Goal: Task Accomplishment & Management: Manage account settings

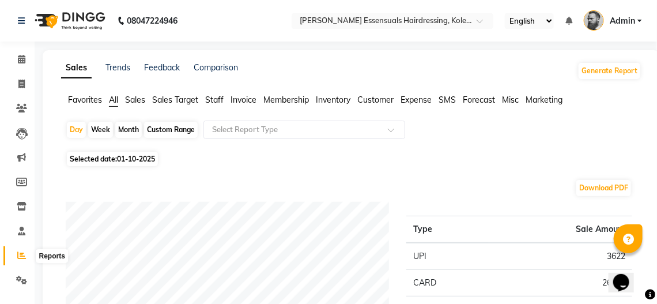
drag, startPoint x: 21, startPoint y: 259, endPoint x: 40, endPoint y: 230, distance: 34.2
click at [21, 259] on icon at bounding box center [21, 255] width 9 height 9
click at [19, 257] on icon at bounding box center [21, 255] width 9 height 9
click at [26, 55] on span at bounding box center [22, 59] width 20 height 13
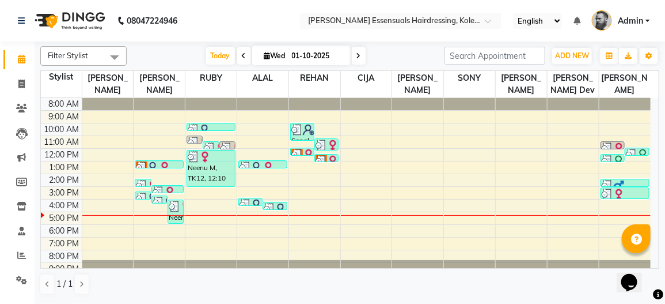
click at [616, 142] on img at bounding box center [620, 148] width 12 height 12
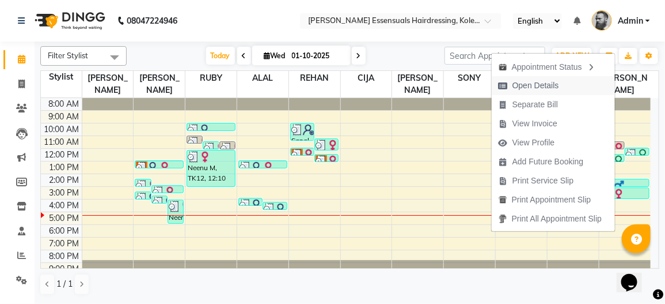
click at [533, 88] on span "Open Details" at bounding box center [536, 86] width 47 height 12
select select "3"
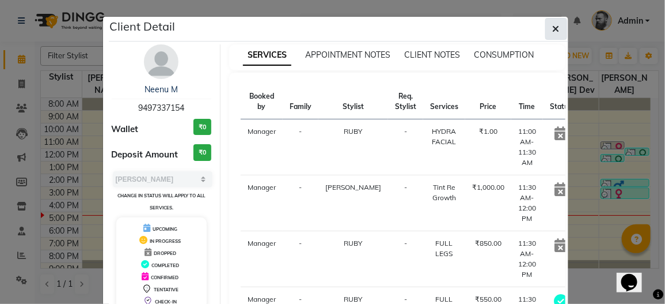
click at [553, 29] on icon "button" at bounding box center [556, 28] width 7 height 9
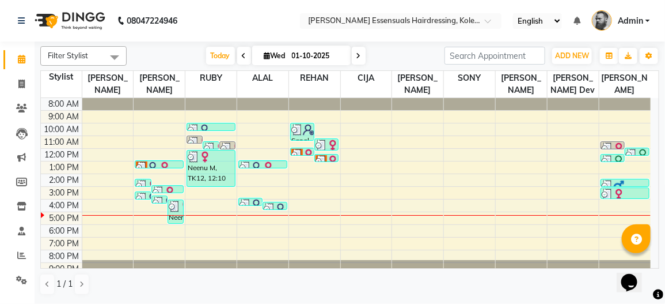
click at [610, 143] on img at bounding box center [608, 148] width 12 height 12
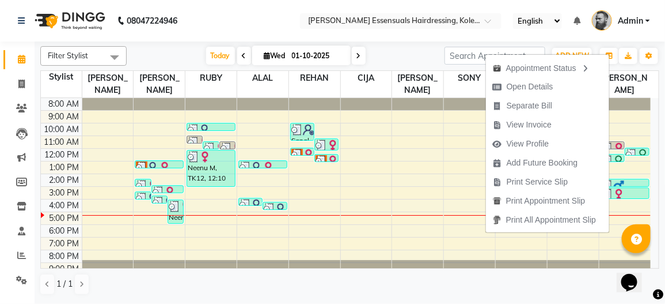
click at [520, 131] on span "View Invoice" at bounding box center [522, 124] width 73 height 19
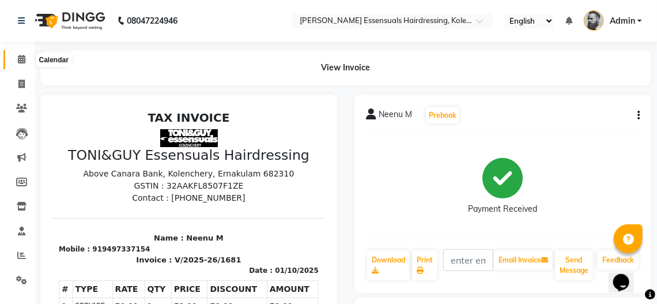
click at [20, 60] on icon at bounding box center [21, 59] width 7 height 9
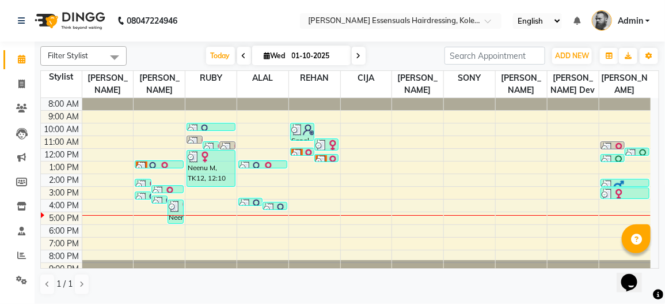
click at [639, 150] on img at bounding box center [644, 155] width 12 height 12
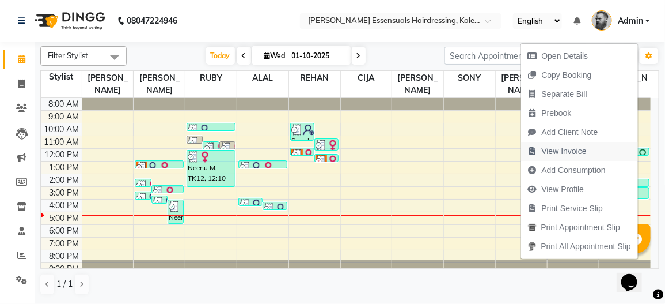
click at [589, 153] on span "View Invoice" at bounding box center [557, 151] width 73 height 19
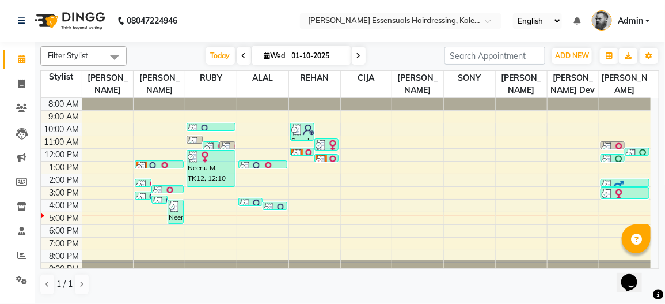
click at [612, 156] on img at bounding box center [608, 161] width 12 height 12
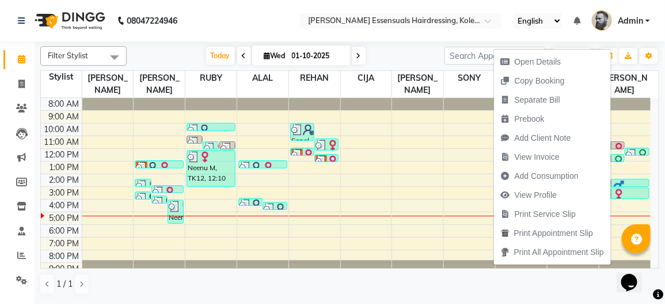
click at [425, 41] on div "Filter Stylist Select All ALAL Anagha Dev ATHIRA BIDHYA CIJA FAIZAN NIREN DARJE…" at bounding box center [349, 170] width 619 height 258
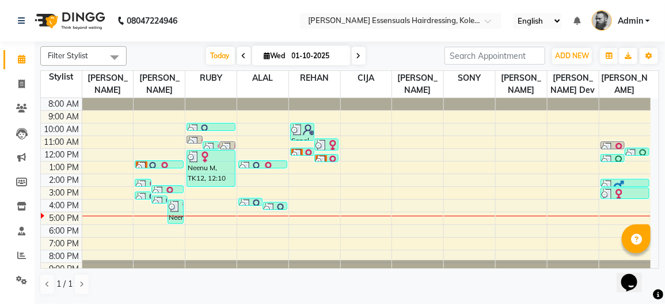
click at [614, 158] on img at bounding box center [620, 161] width 12 height 12
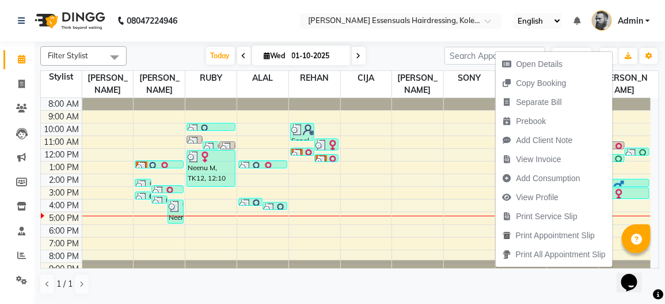
click at [365, 38] on nav "08047224946 Select Location × Toni&guy Essensuals Hairdressing, Kolenchery. Eng…" at bounding box center [332, 20] width 665 height 41
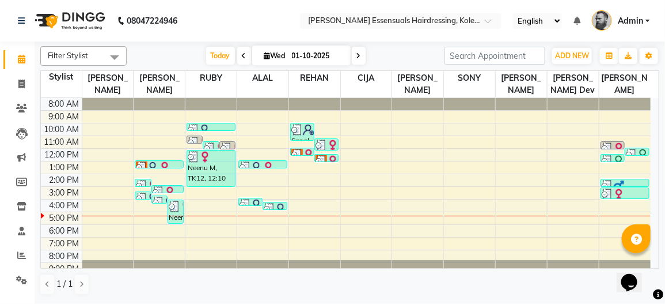
click at [619, 161] on div "Arun 1, TK04, 12:30 PM-01:00 PM, BEARD SHAPE UP (Men)" at bounding box center [613, 158] width 25 height 9
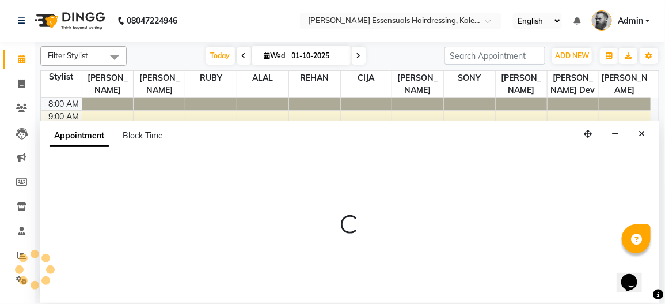
select select "84232"
select select "tentative"
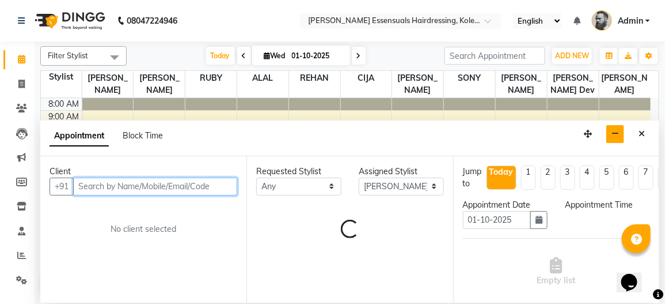
select select "780"
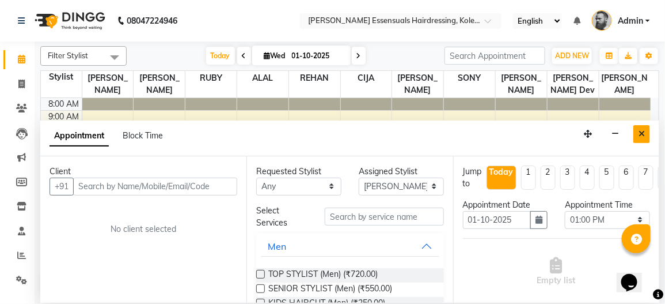
click at [640, 132] on icon "Close" at bounding box center [642, 134] width 6 height 8
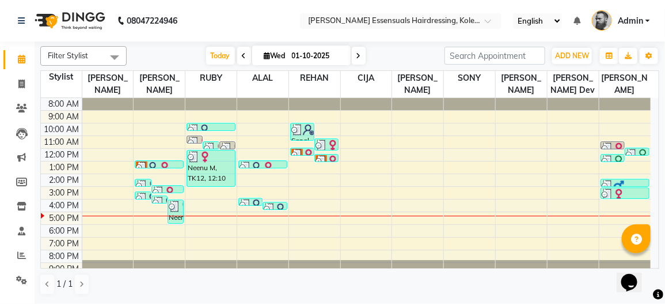
click at [615, 145] on img at bounding box center [620, 148] width 12 height 12
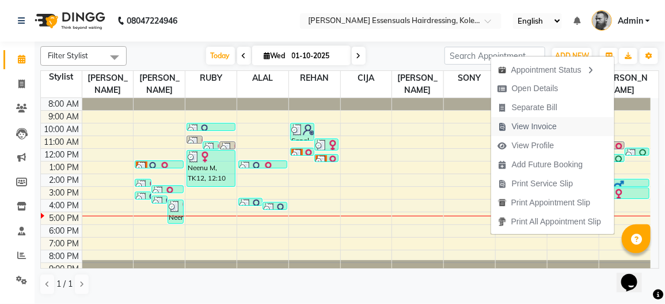
click at [546, 128] on span "View Invoice" at bounding box center [534, 126] width 45 height 12
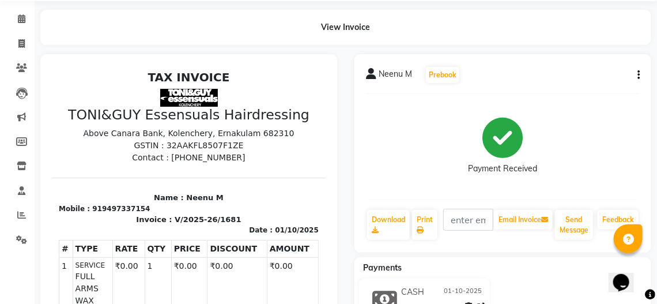
scroll to position [57, 0]
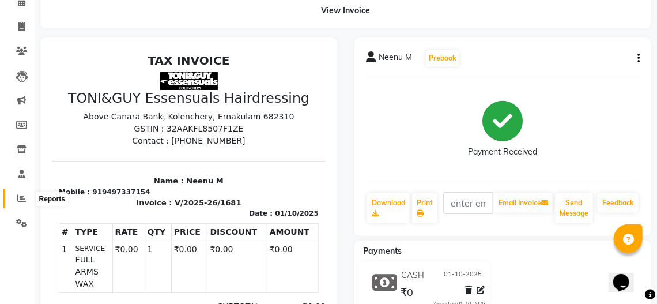
click at [24, 196] on icon at bounding box center [21, 198] width 9 height 9
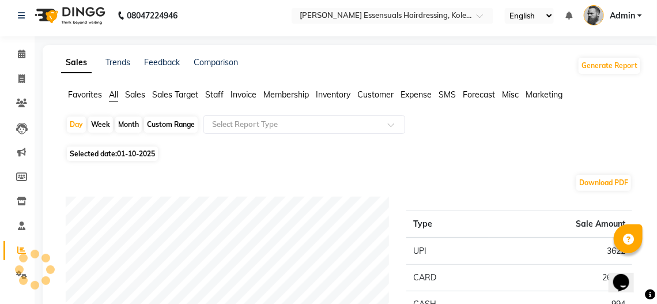
scroll to position [57, 0]
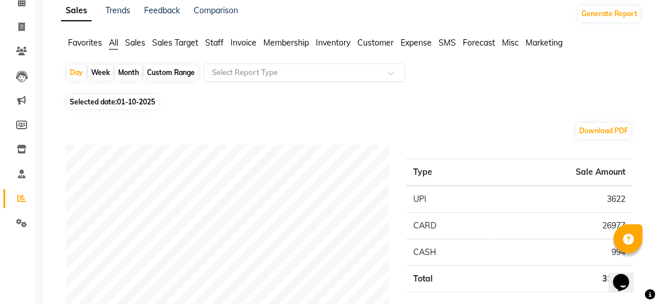
click at [274, 72] on input "text" at bounding box center [293, 73] width 166 height 12
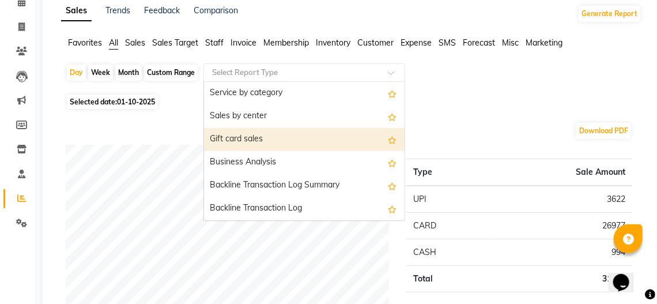
scroll to position [0, 0]
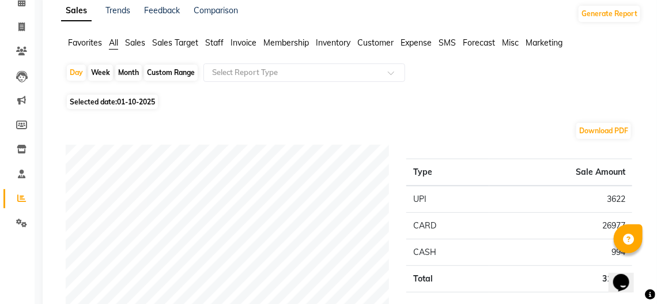
click at [491, 75] on div "Day Week Month Custom Range Select Report Type" at bounding box center [351, 77] width 571 height 28
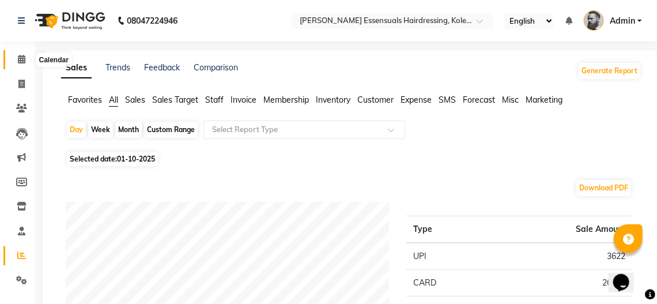
click at [18, 58] on icon at bounding box center [21, 59] width 7 height 9
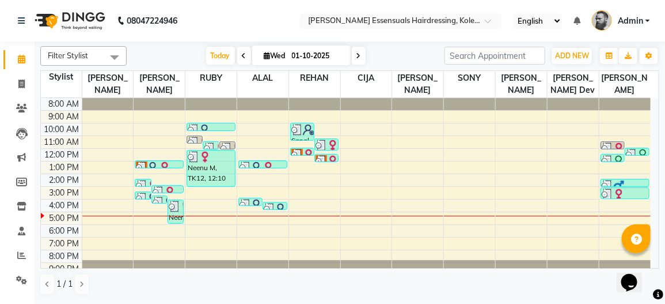
click at [209, 171] on div "Neenu M, TK12, 12:10 PM-03:10 PM, FULL ARMS WAX,FULL LEGS,HYDRA FACIAL,EYEBROWS…" at bounding box center [211, 168] width 48 height 36
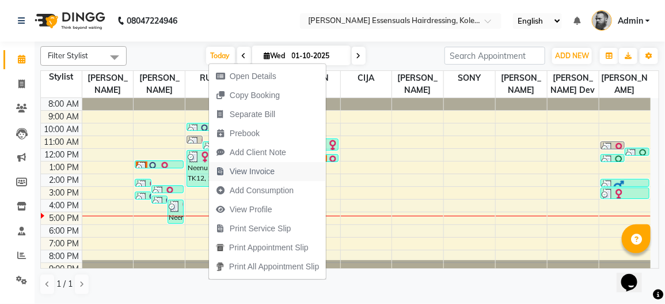
click at [260, 169] on span "View Invoice" at bounding box center [252, 171] width 45 height 12
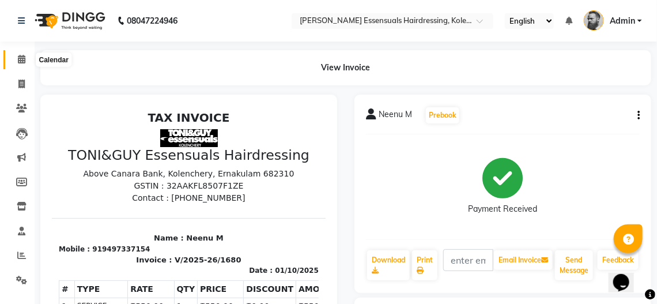
click at [15, 60] on span at bounding box center [22, 59] width 20 height 13
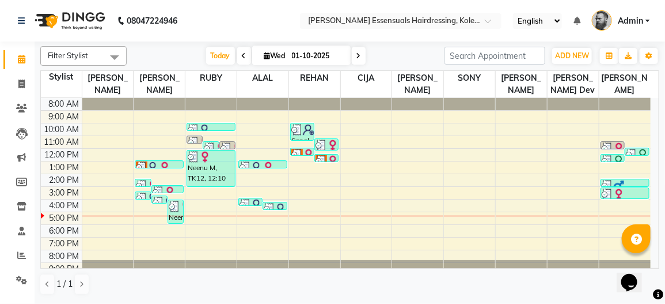
click at [611, 145] on img at bounding box center [608, 148] width 12 height 12
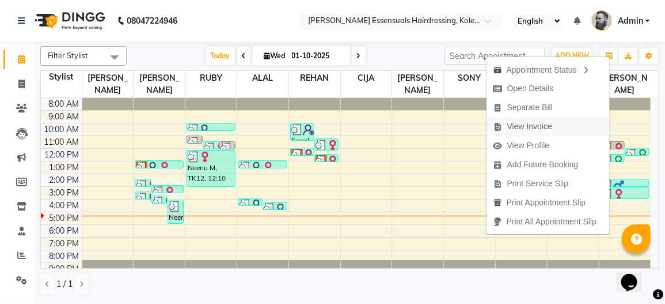
click at [542, 124] on span "View Invoice" at bounding box center [530, 126] width 45 height 12
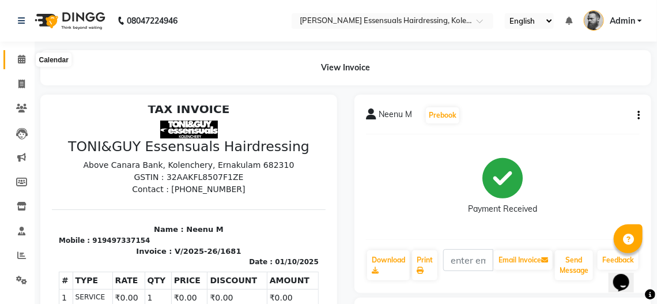
click at [18, 60] on icon at bounding box center [21, 59] width 7 height 9
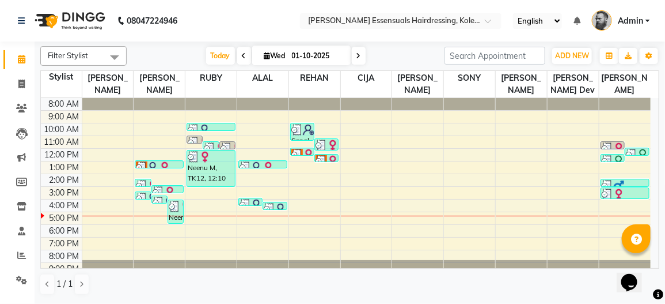
click at [611, 145] on img at bounding box center [608, 148] width 12 height 12
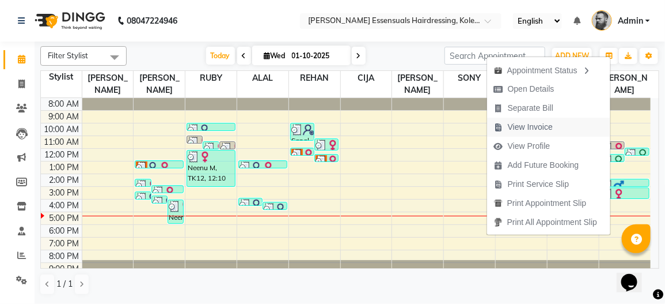
click at [540, 127] on span "View Invoice" at bounding box center [530, 127] width 45 height 12
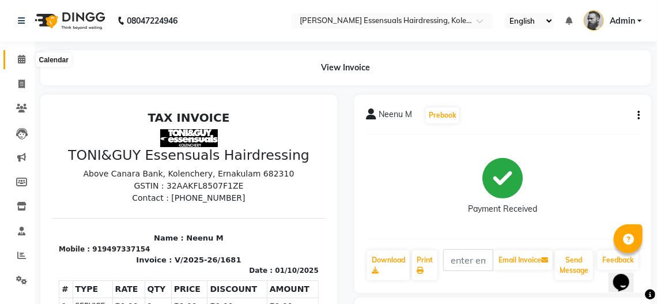
click at [21, 63] on icon at bounding box center [21, 59] width 7 height 9
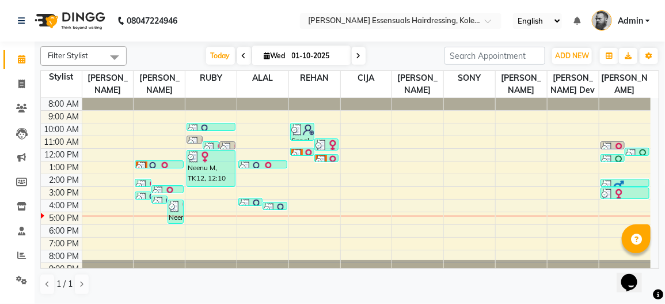
click at [608, 184] on img at bounding box center [608, 186] width 12 height 12
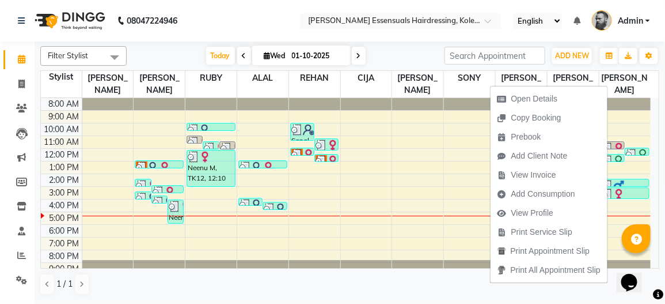
click at [506, 176] on icon "button" at bounding box center [502, 175] width 9 height 8
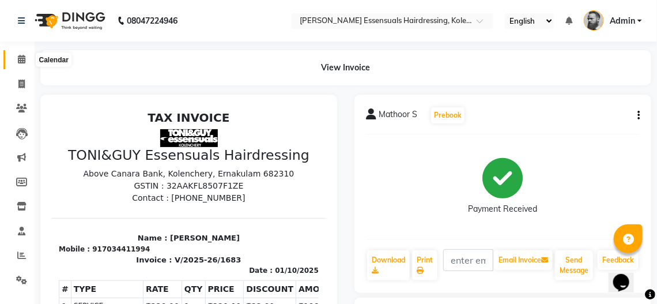
click at [28, 65] on span at bounding box center [22, 59] width 20 height 13
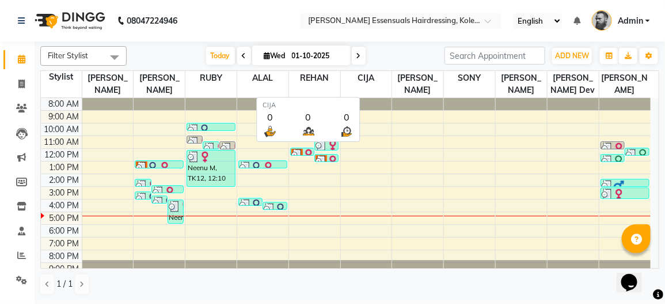
drag, startPoint x: 340, startPoint y: 77, endPoint x: 352, endPoint y: 77, distance: 12.1
click at [352, 77] on span "CIJA" at bounding box center [366, 78] width 51 height 14
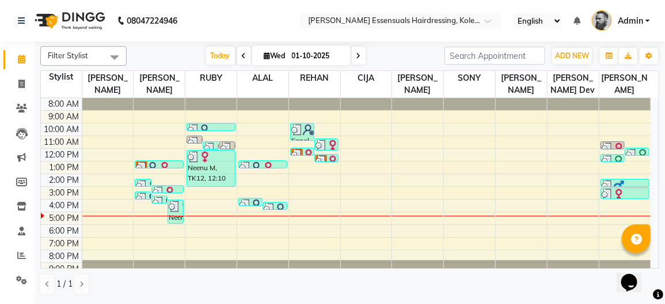
click at [319, 158] on img at bounding box center [322, 161] width 12 height 12
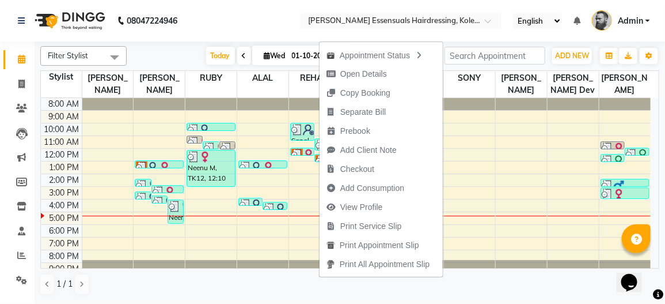
click at [255, 281] on div "1 / 1" at bounding box center [349, 284] width 619 height 22
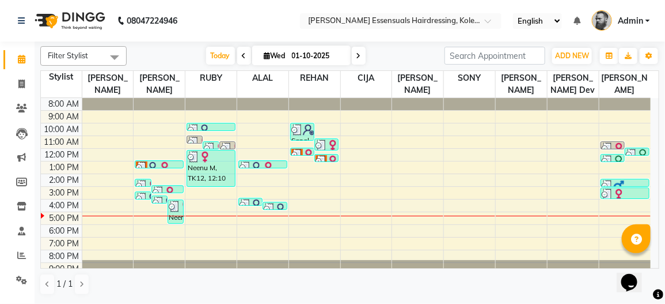
click at [327, 159] on img at bounding box center [333, 161] width 12 height 12
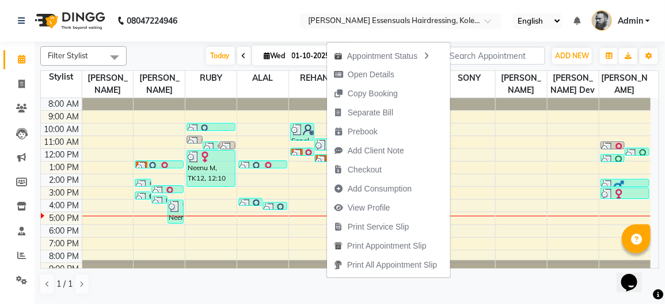
click at [302, 181] on div "8:00 AM 9:00 AM 10:00 AM 11:00 AM 12:00 PM 1:00 PM 2:00 PM 3:00 PM 4:00 PM 5:00…" at bounding box center [346, 186] width 610 height 177
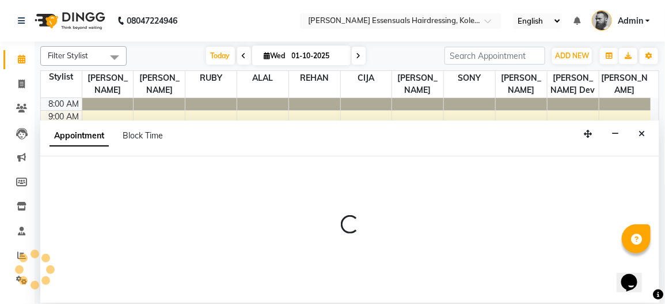
select select "79972"
select select "tentative"
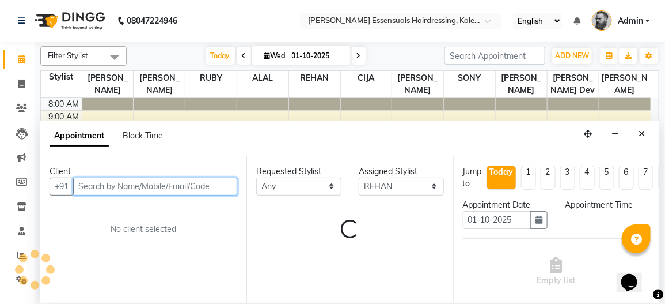
select select "840"
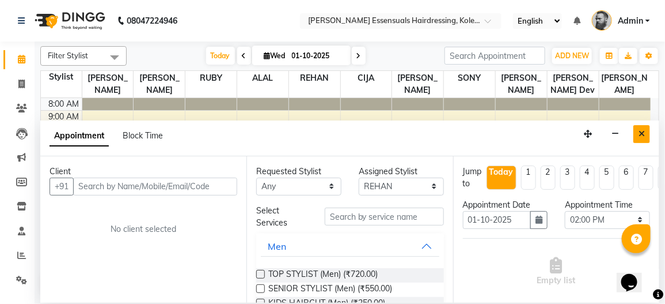
click at [645, 130] on icon "Close" at bounding box center [642, 134] width 6 height 8
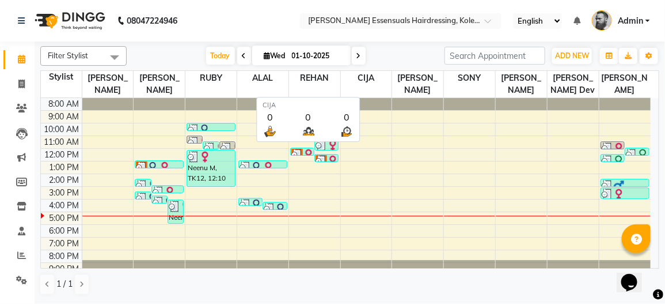
click at [340, 78] on span "REHAN" at bounding box center [314, 78] width 51 height 14
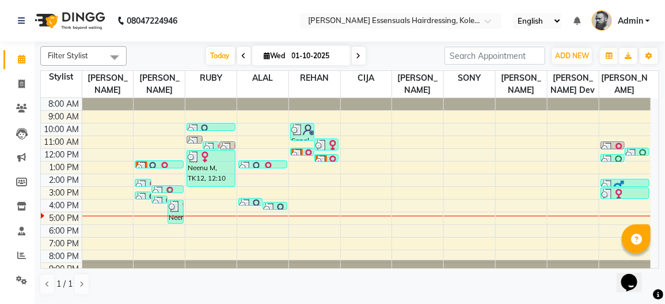
click at [347, 265] on div at bounding box center [366, 266] width 51 height 12
